Goal: Task Accomplishment & Management: Use online tool/utility

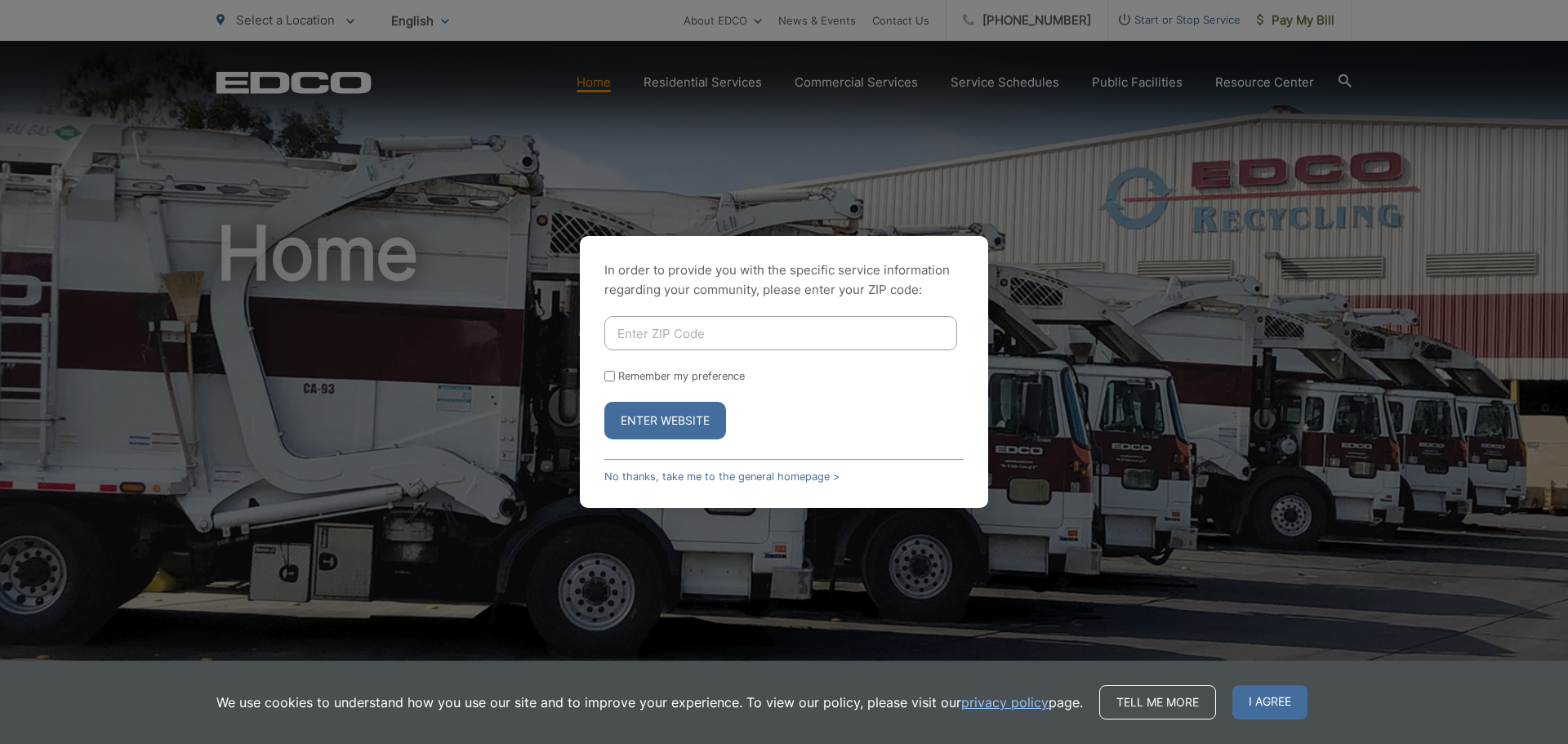
click at [712, 337] on input "Enter ZIP Code" at bounding box center [780, 333] width 352 height 34
click at [680, 420] on button "Enter Website" at bounding box center [664, 420] width 121 height 37
click at [690, 327] on input "Enter ZIP Code" at bounding box center [780, 333] width 352 height 34
type input "92069"
click at [682, 428] on button "Enter Website" at bounding box center [664, 420] width 121 height 37
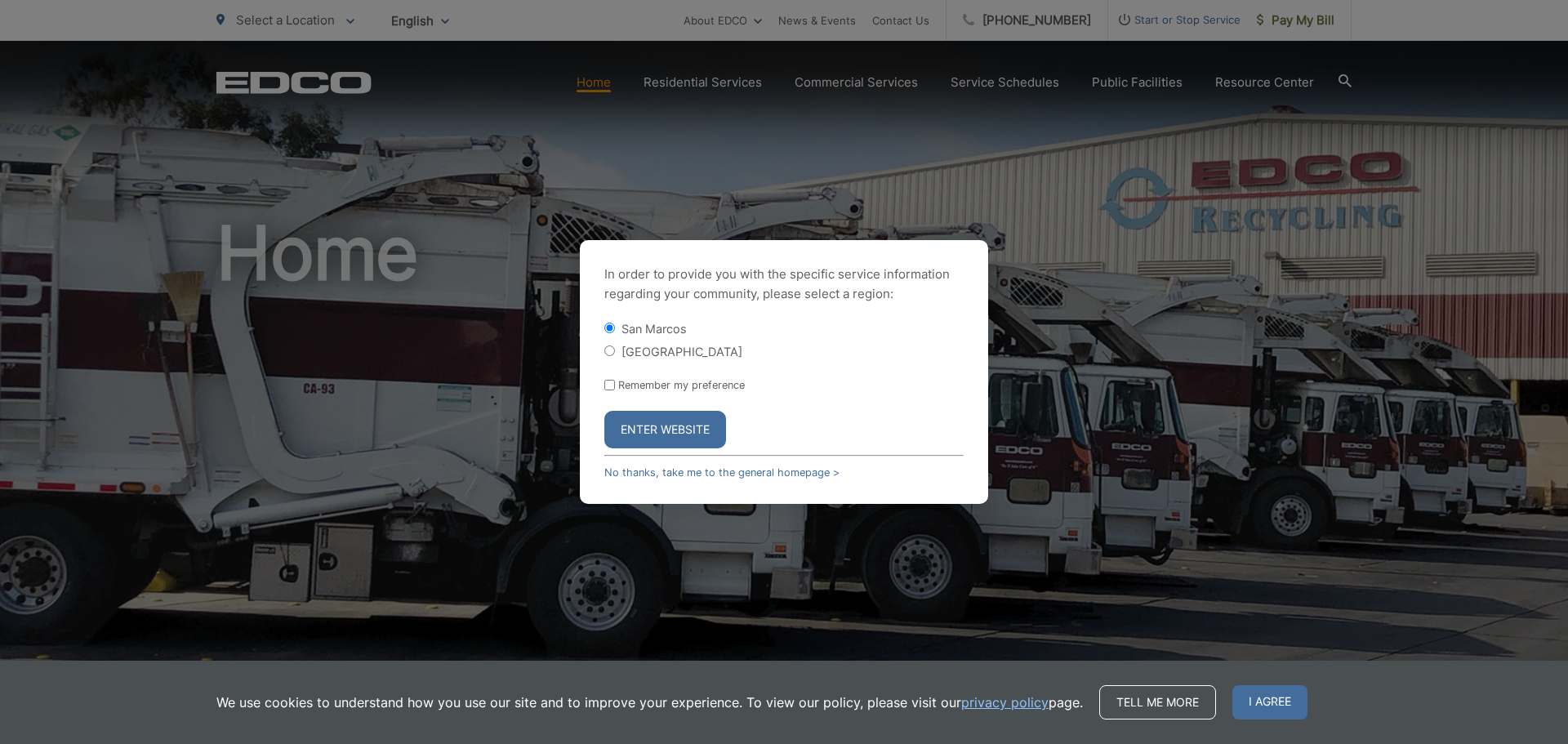
click at [674, 426] on button "Enter Website" at bounding box center [664, 429] width 121 height 37
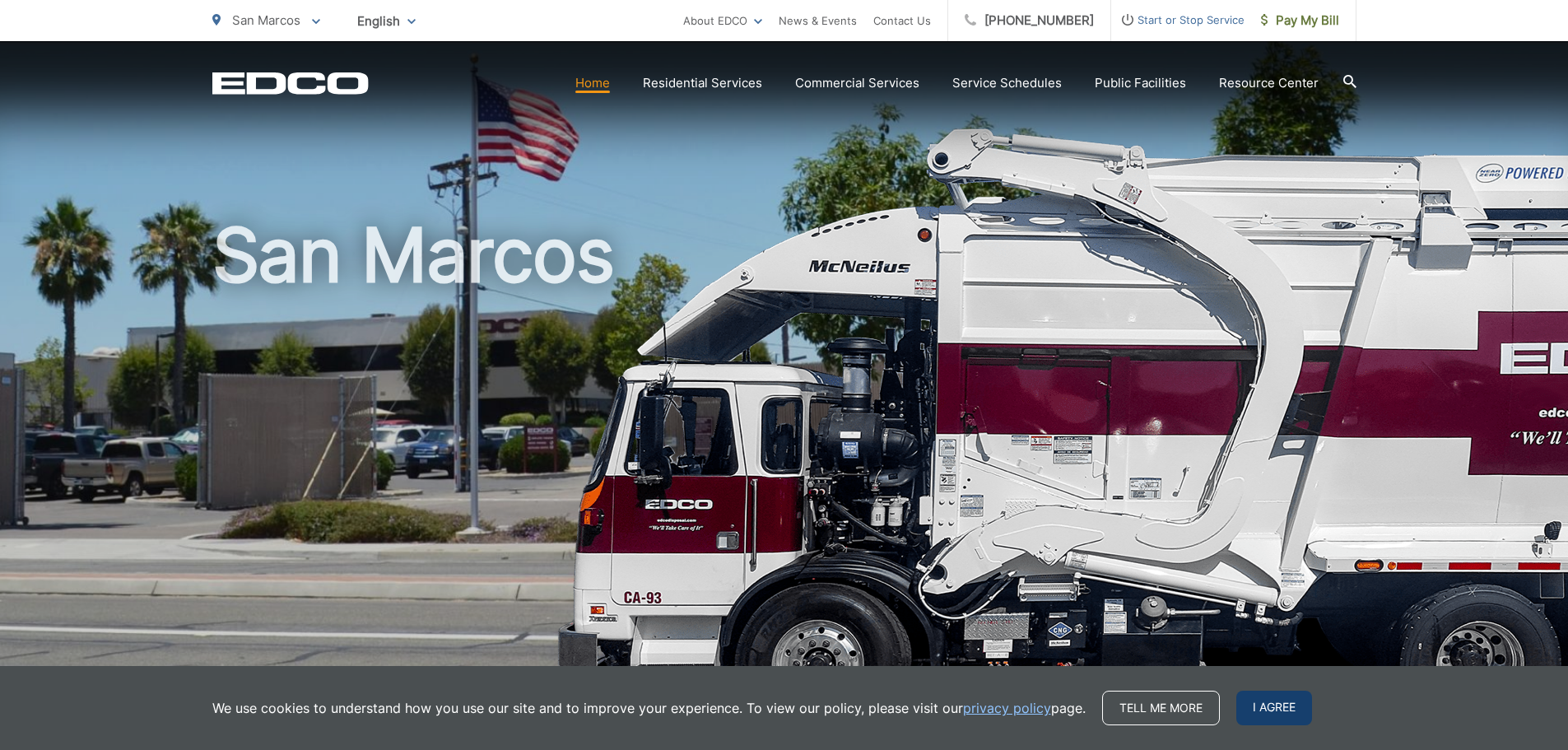
click at [1273, 705] on span "I agree" at bounding box center [1274, 708] width 76 height 34
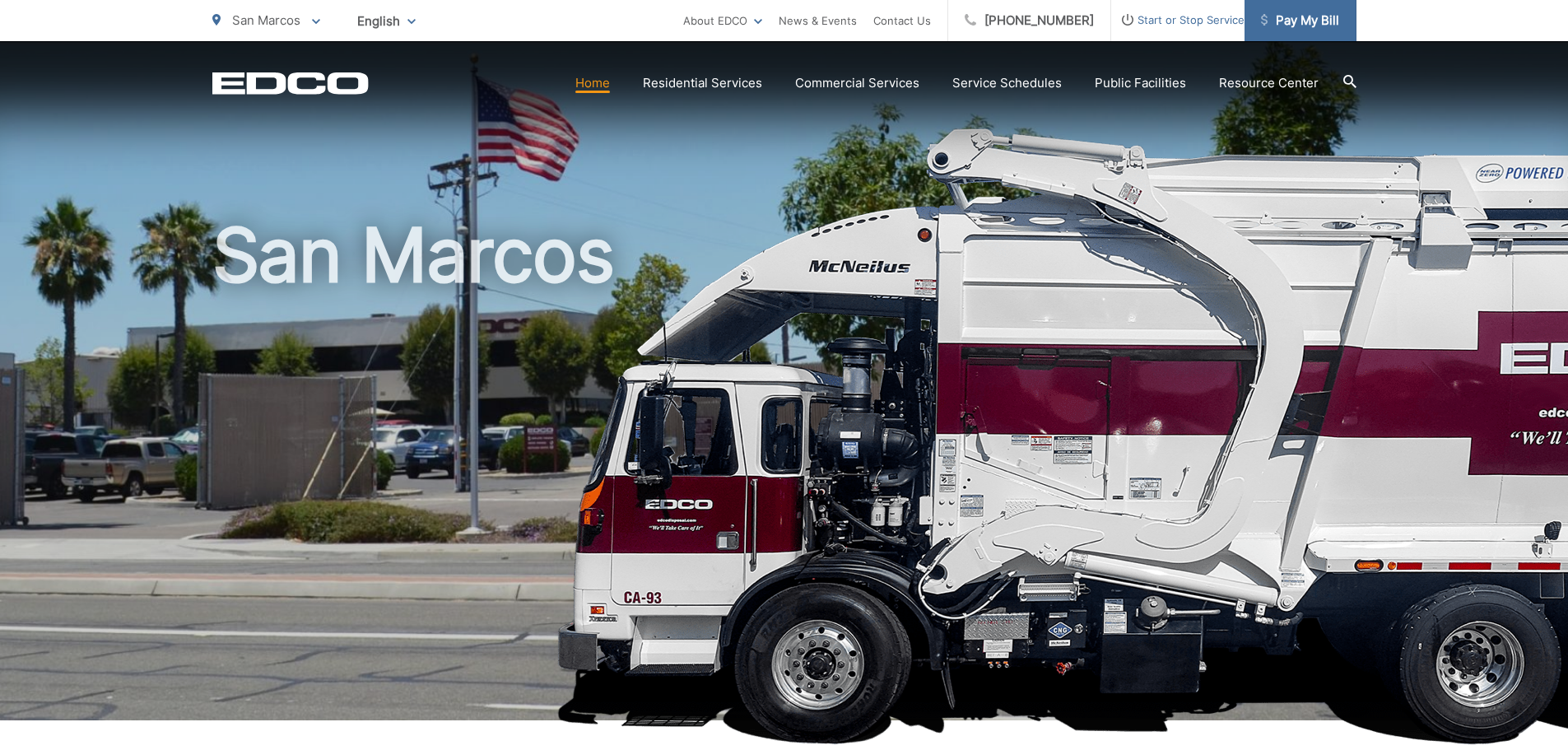
click at [1287, 20] on span "Pay My Bill" at bounding box center [1299, 21] width 78 height 20
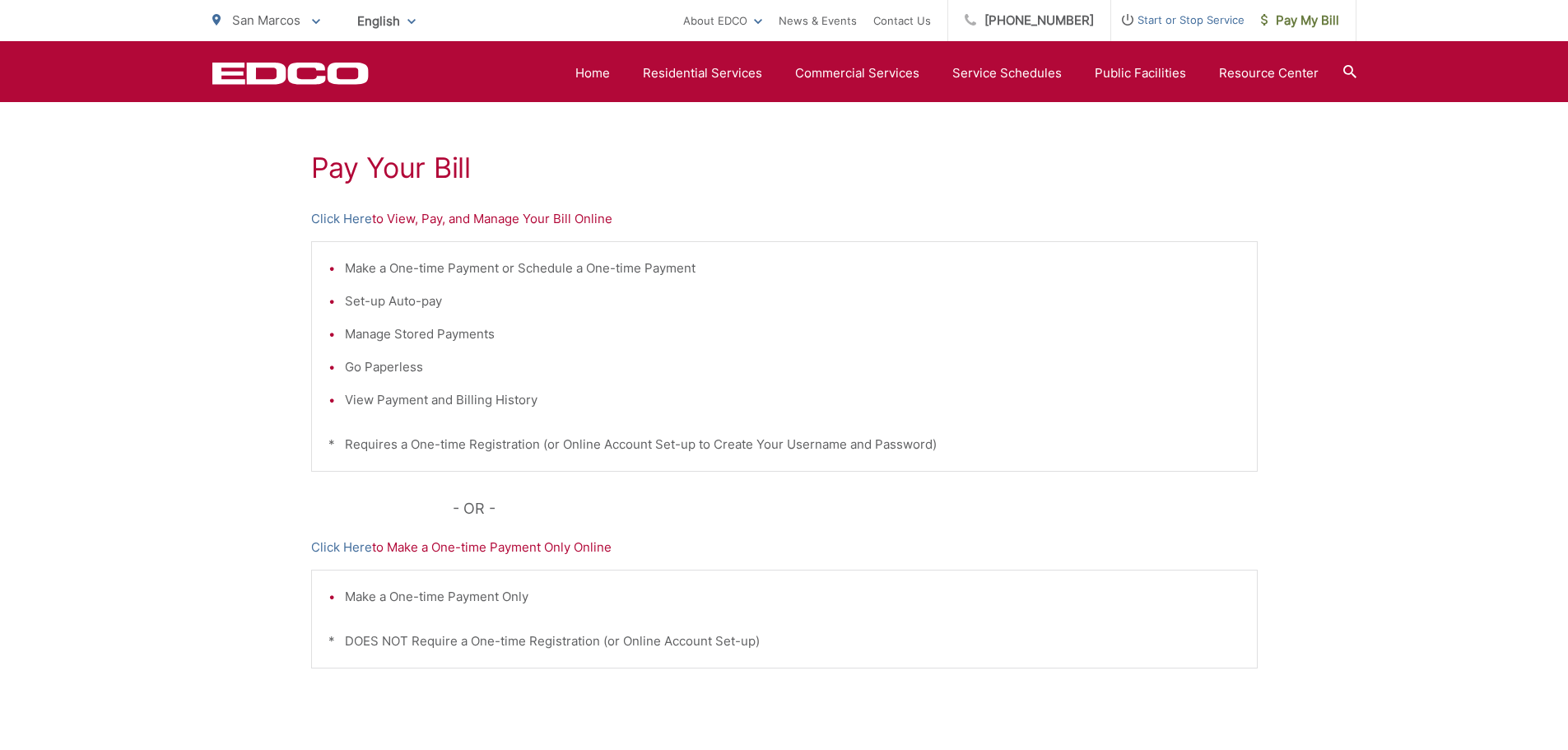
scroll to position [247, 0]
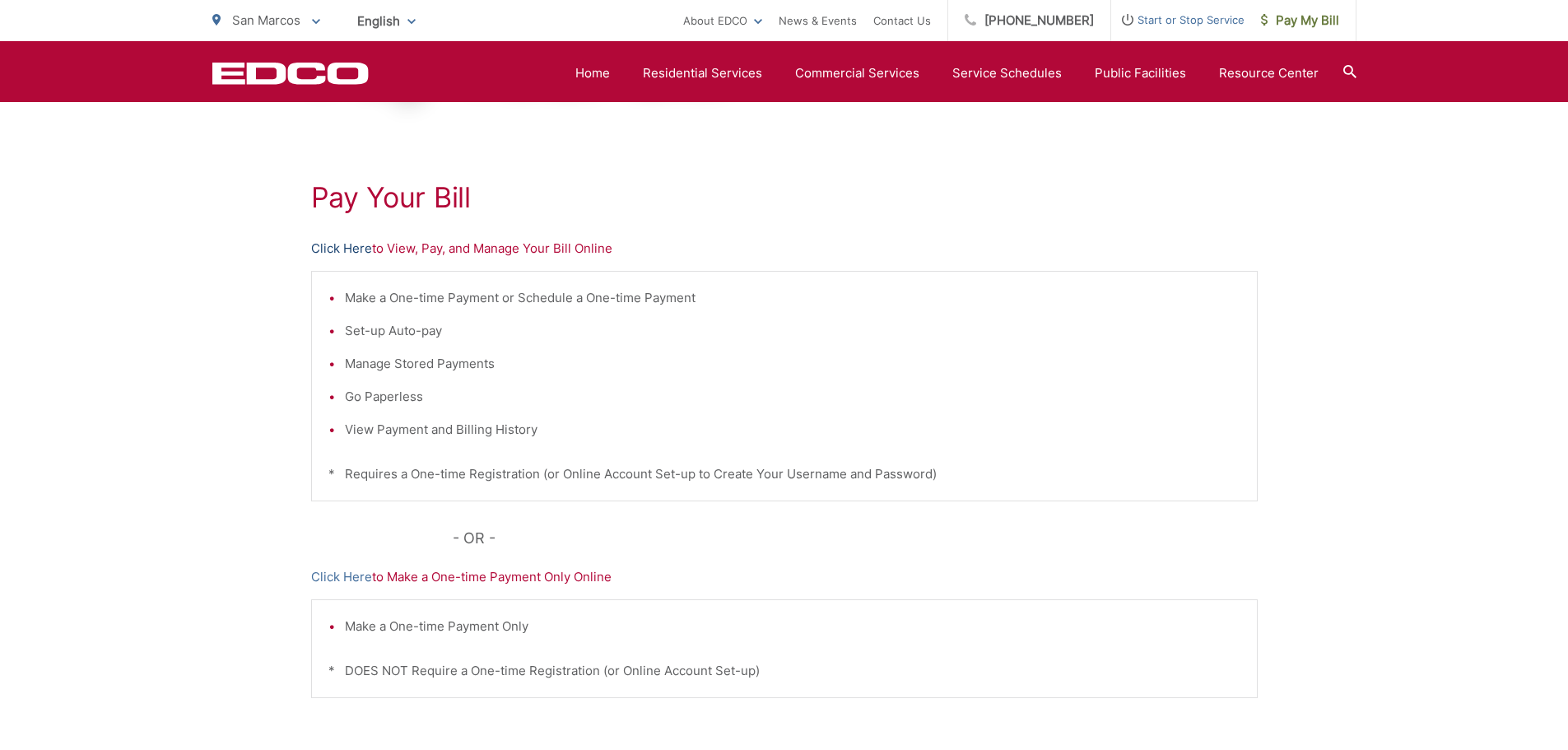
click at [347, 243] on link "Click Here" at bounding box center [342, 248] width 61 height 20
